Goal: Information Seeking & Learning: Learn about a topic

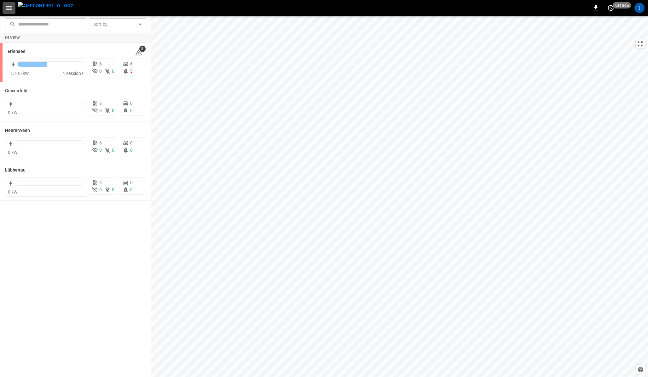
click at [8, 8] on icon "button" at bounding box center [9, 8] width 8 height 8
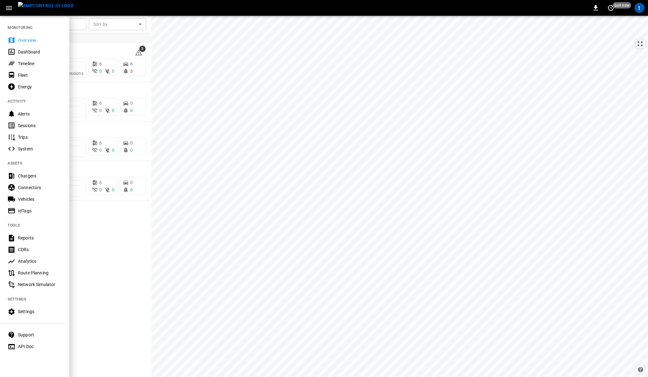
click at [122, 7] on div "0 just now t" at bounding box center [324, 8] width 648 height 16
click at [21, 335] on div "Support" at bounding box center [40, 335] width 44 height 6
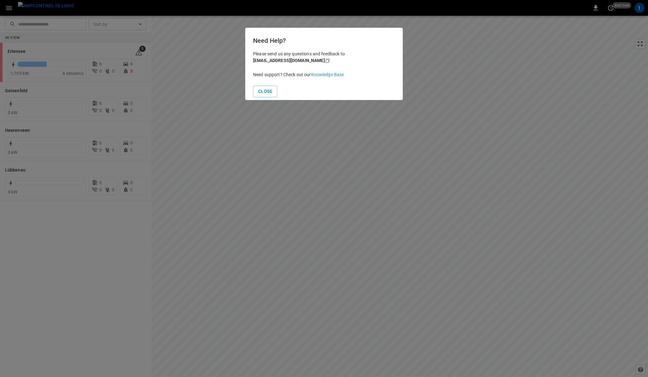
click at [319, 74] on link "Knowledge Base" at bounding box center [327, 74] width 33 height 5
click at [9, 7] on div at bounding box center [324, 188] width 648 height 377
click at [265, 93] on button "Close" at bounding box center [265, 92] width 24 height 12
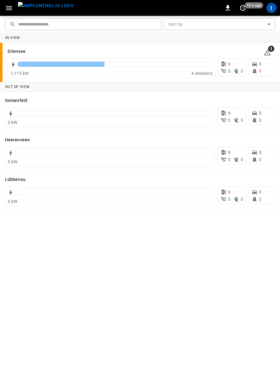
click at [3, 8] on button "button" at bounding box center [9, 8] width 13 height 12
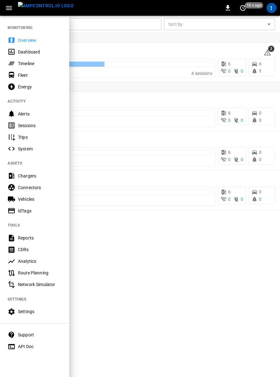
click at [7, 8] on icon "button" at bounding box center [9, 8] width 8 height 8
